Goal: Task Accomplishment & Management: Use online tool/utility

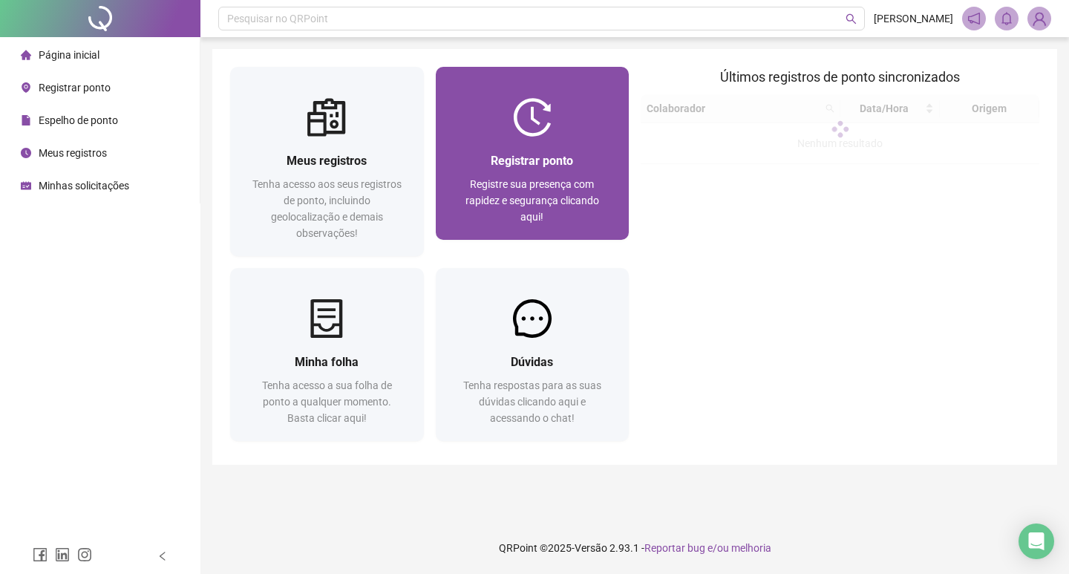
click at [559, 183] on span "Registre sua presença com rapidez e segurança clicando aqui!" at bounding box center [532, 200] width 134 height 45
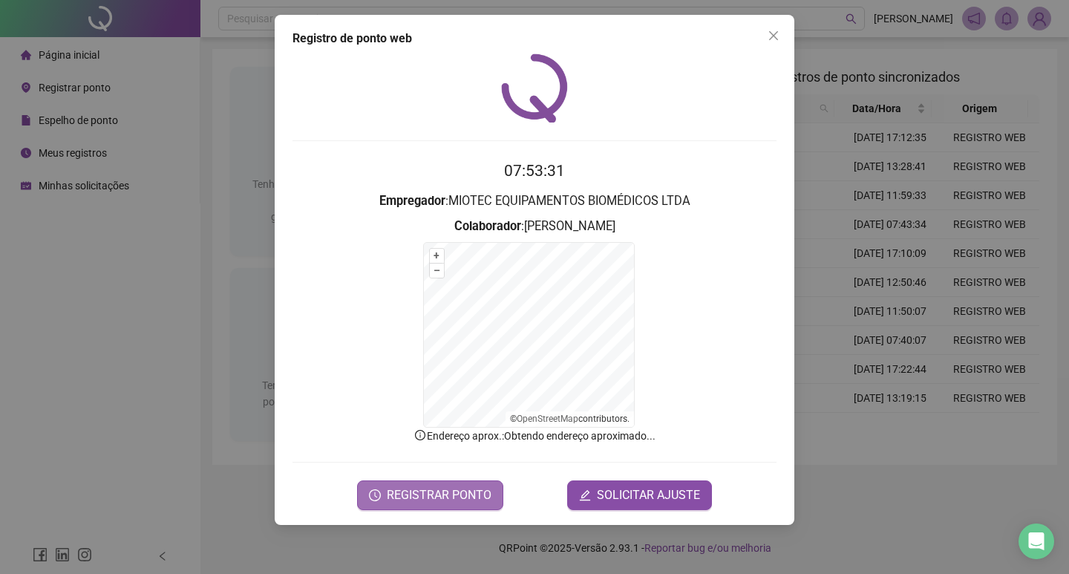
click at [442, 501] on span "REGISTRAR PONTO" at bounding box center [439, 495] width 105 height 18
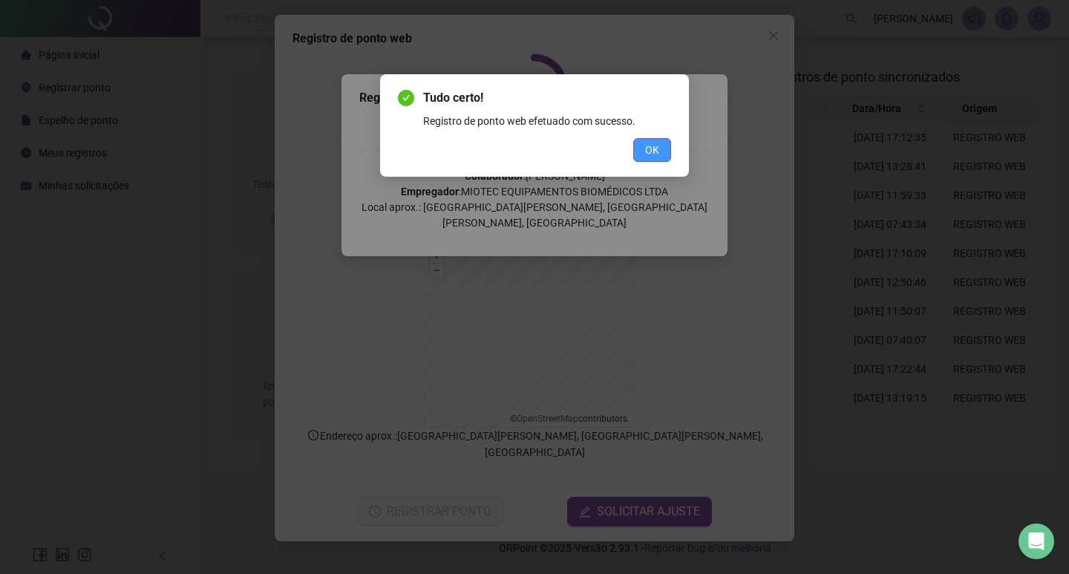
click at [656, 150] on span "OK" at bounding box center [652, 150] width 14 height 16
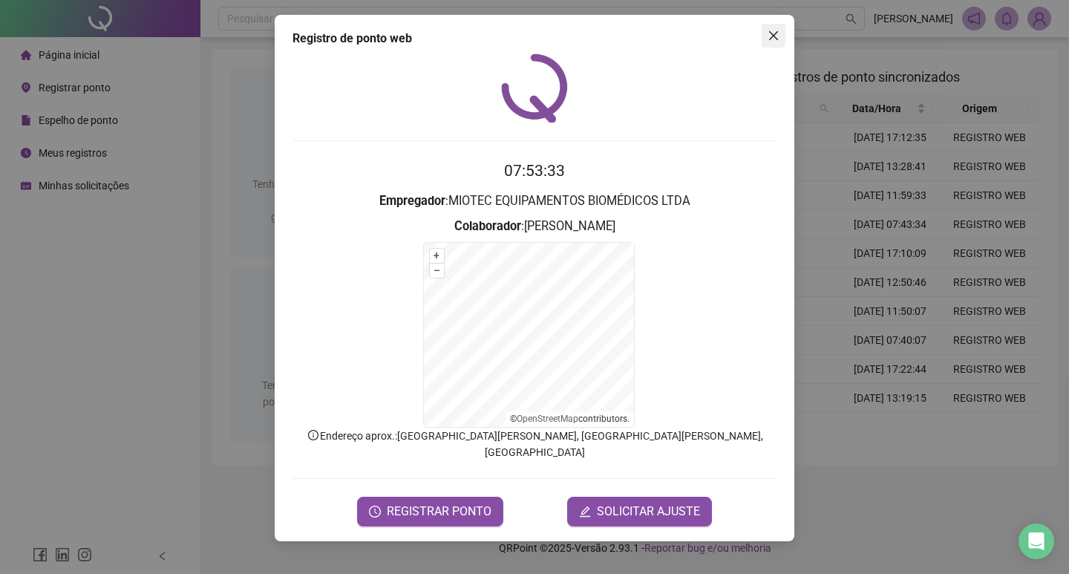
click at [771, 34] on icon "close" at bounding box center [774, 36] width 12 height 12
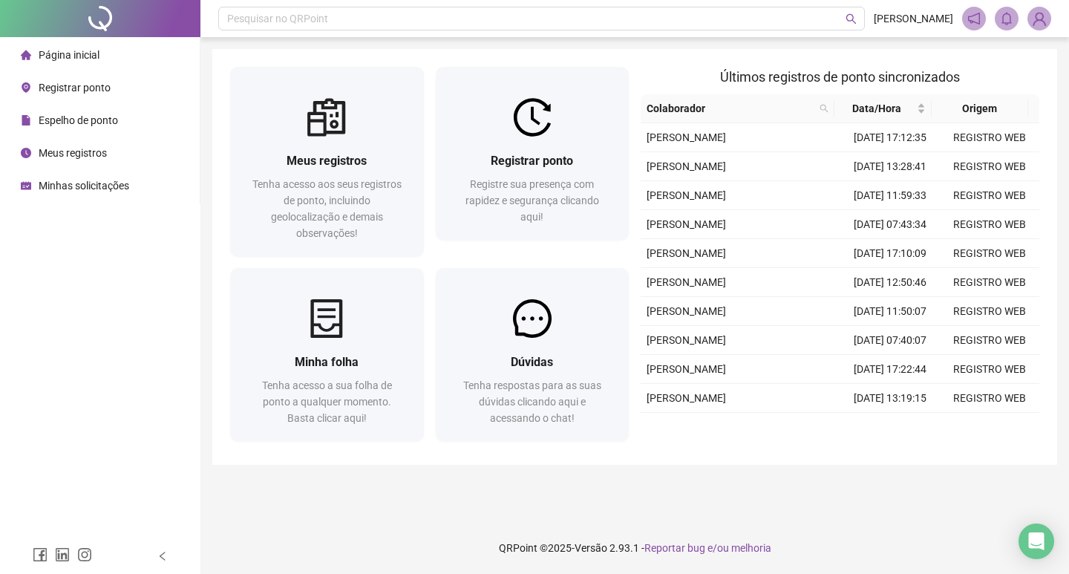
click at [106, 120] on span "Espelho de ponto" at bounding box center [78, 120] width 79 height 12
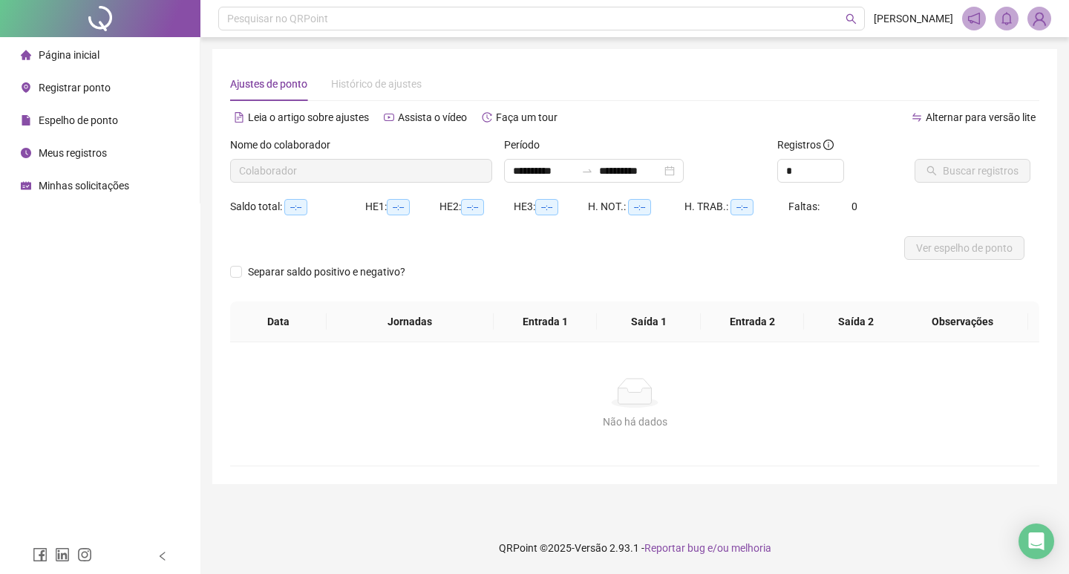
type input "**********"
click at [944, 247] on span "Ver espelho de ponto" at bounding box center [964, 248] width 97 height 16
click at [73, 49] on span "Página inicial" at bounding box center [69, 55] width 61 height 12
